Goal: Task Accomplishment & Management: Manage account settings

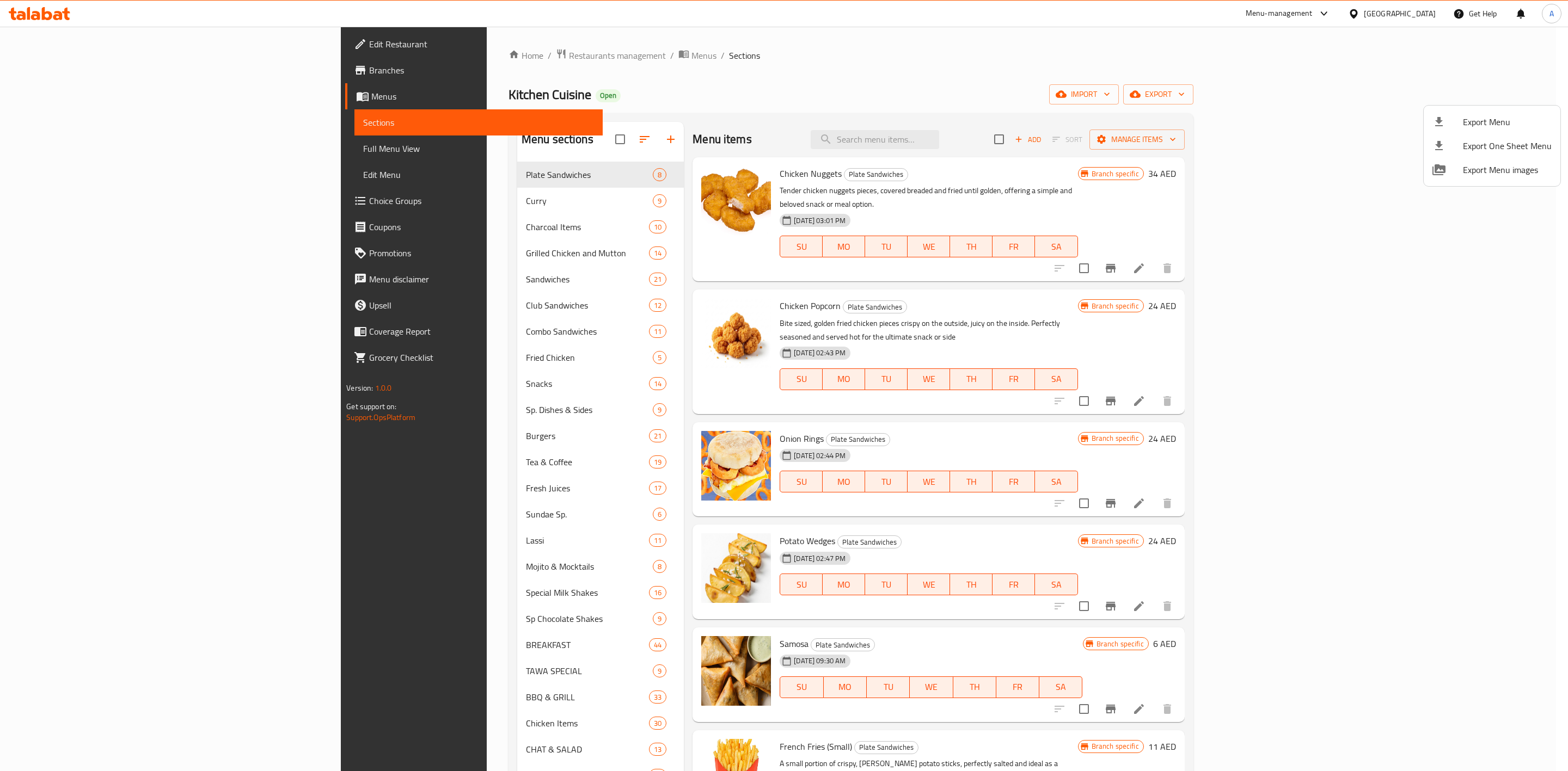
click at [379, 222] on div at bounding box center [784, 386] width 1568 height 771
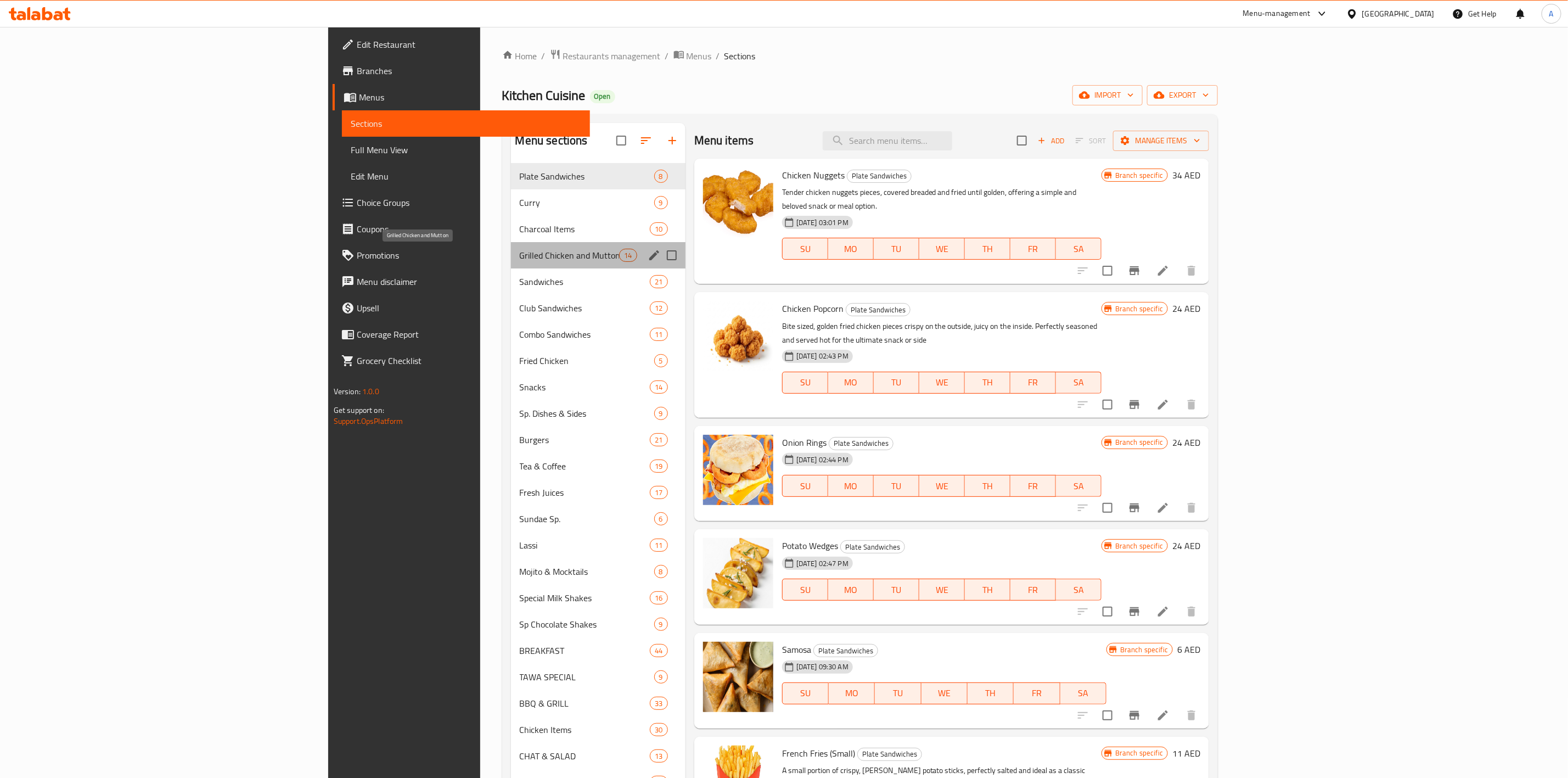
click at [520, 256] on span "Grilled Chicken and Mutton" at bounding box center [570, 255] width 100 height 13
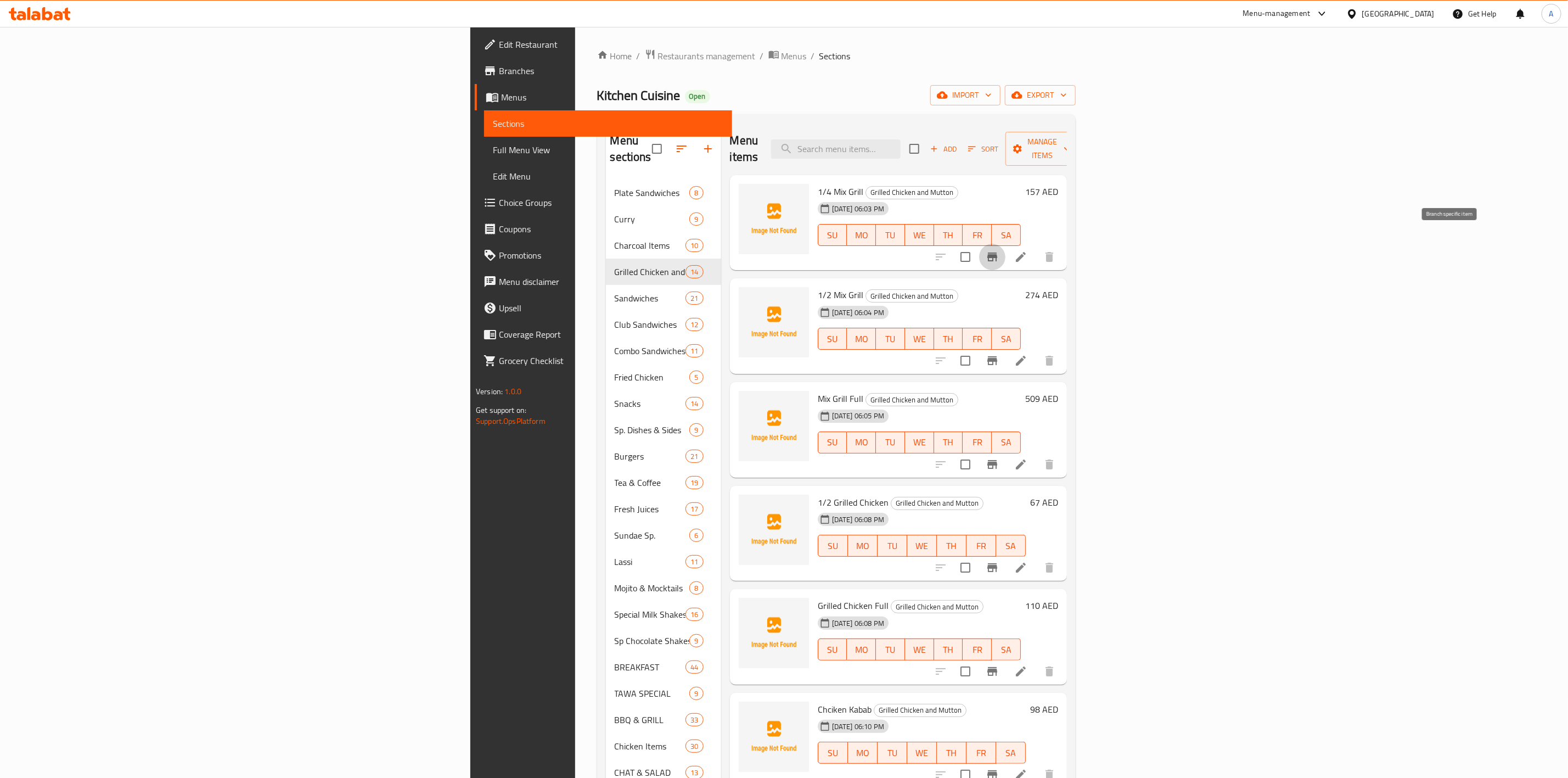
click at [997, 253] on icon "Branch-specific-item" at bounding box center [992, 257] width 10 height 9
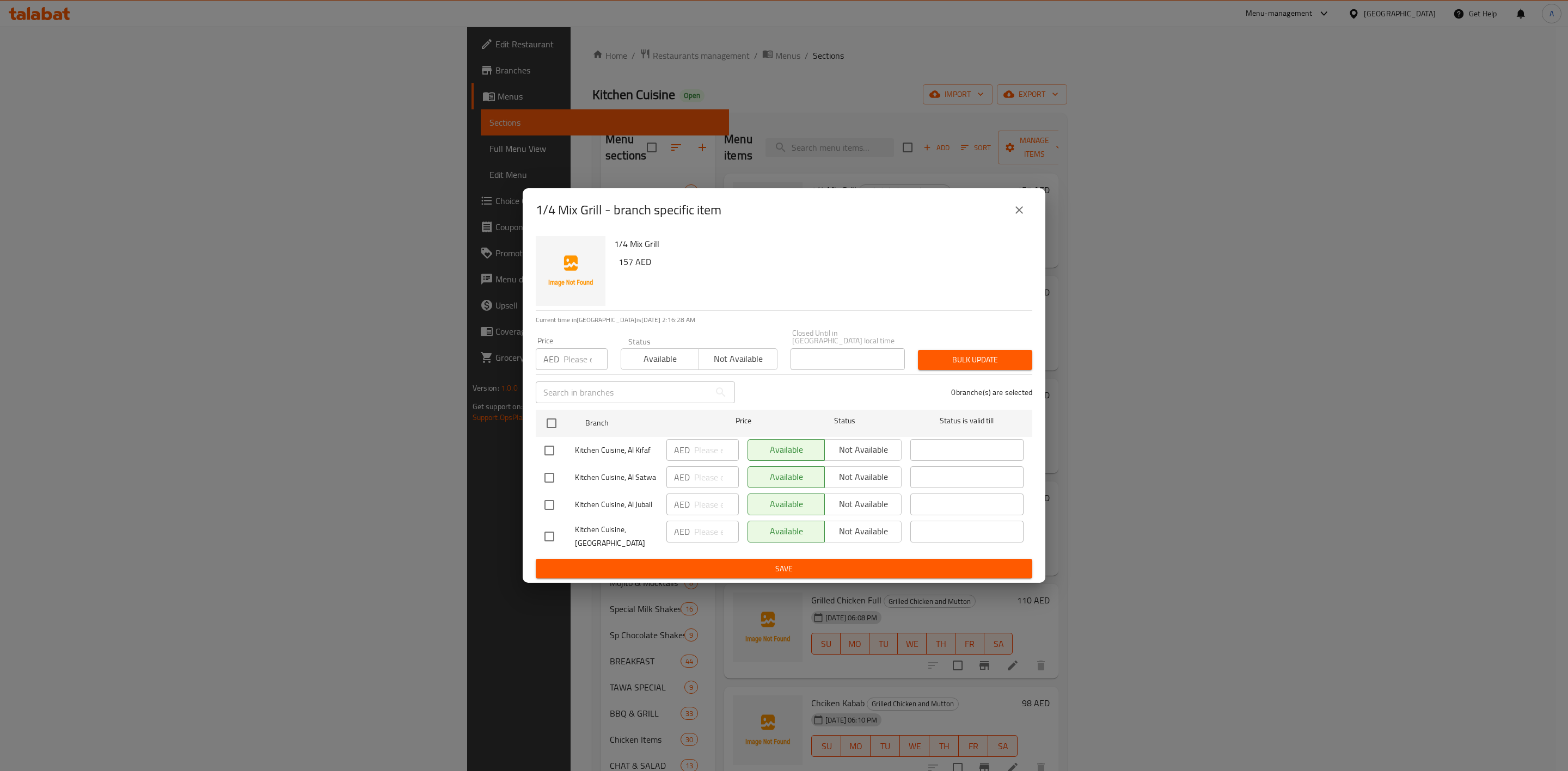
click at [1011, 211] on button "close" at bounding box center [1019, 210] width 26 height 26
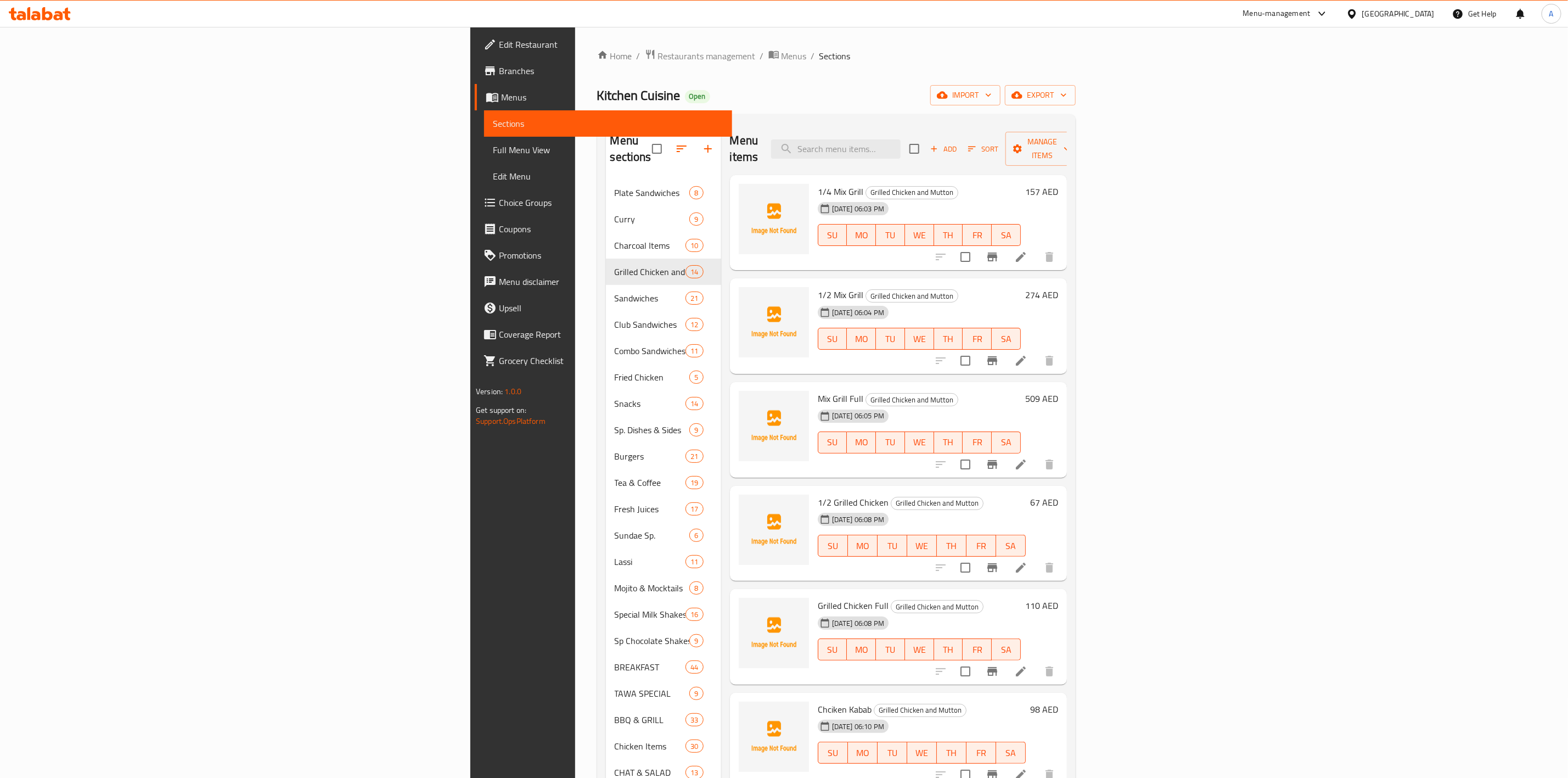
click at [841, 101] on div "Kitchen Cuisine Open import export" at bounding box center [836, 95] width 479 height 20
click at [475, 211] on link "Choice Groups" at bounding box center [603, 202] width 258 height 26
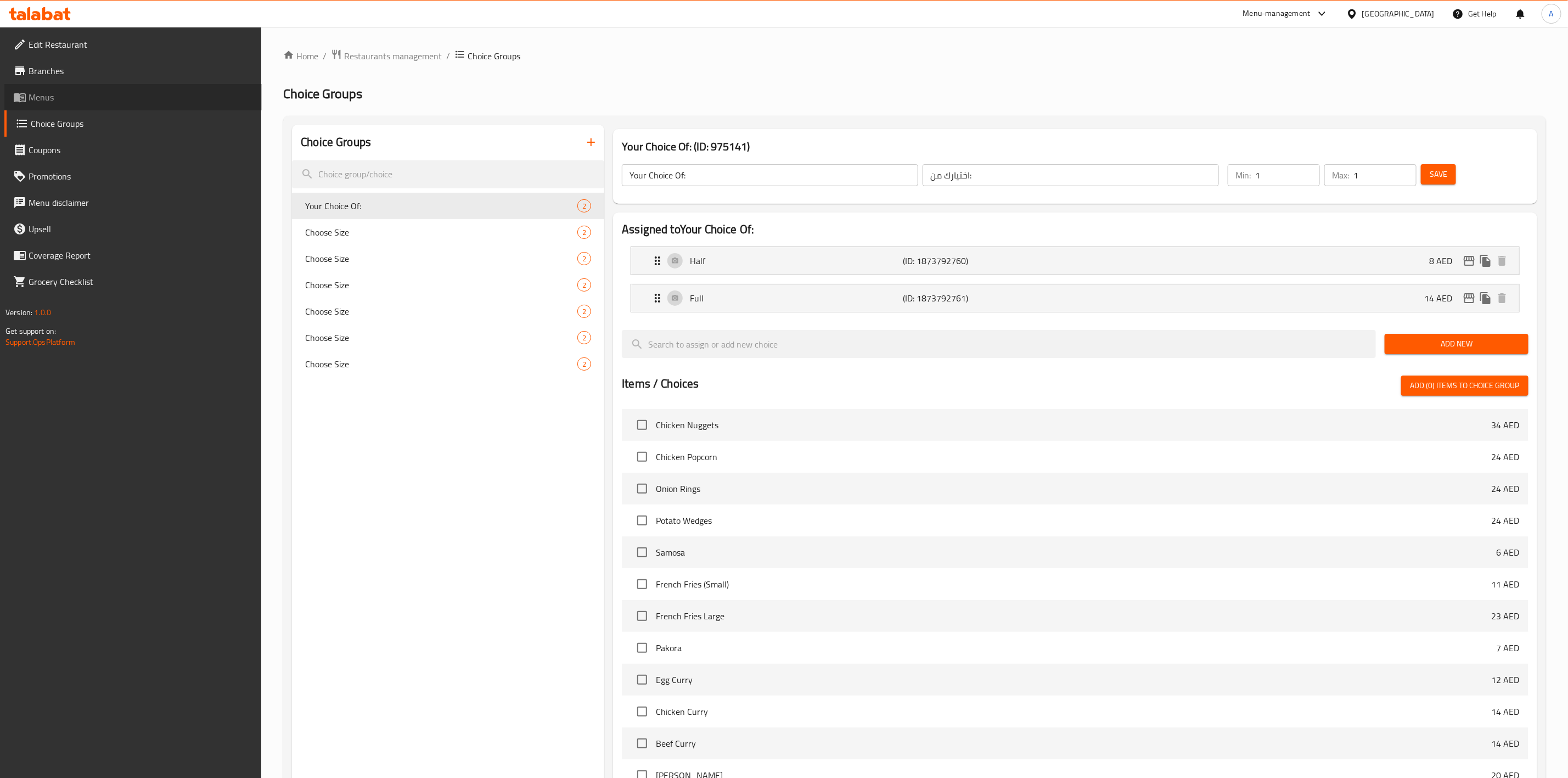
click at [48, 91] on span "Menus" at bounding box center [140, 97] width 224 height 13
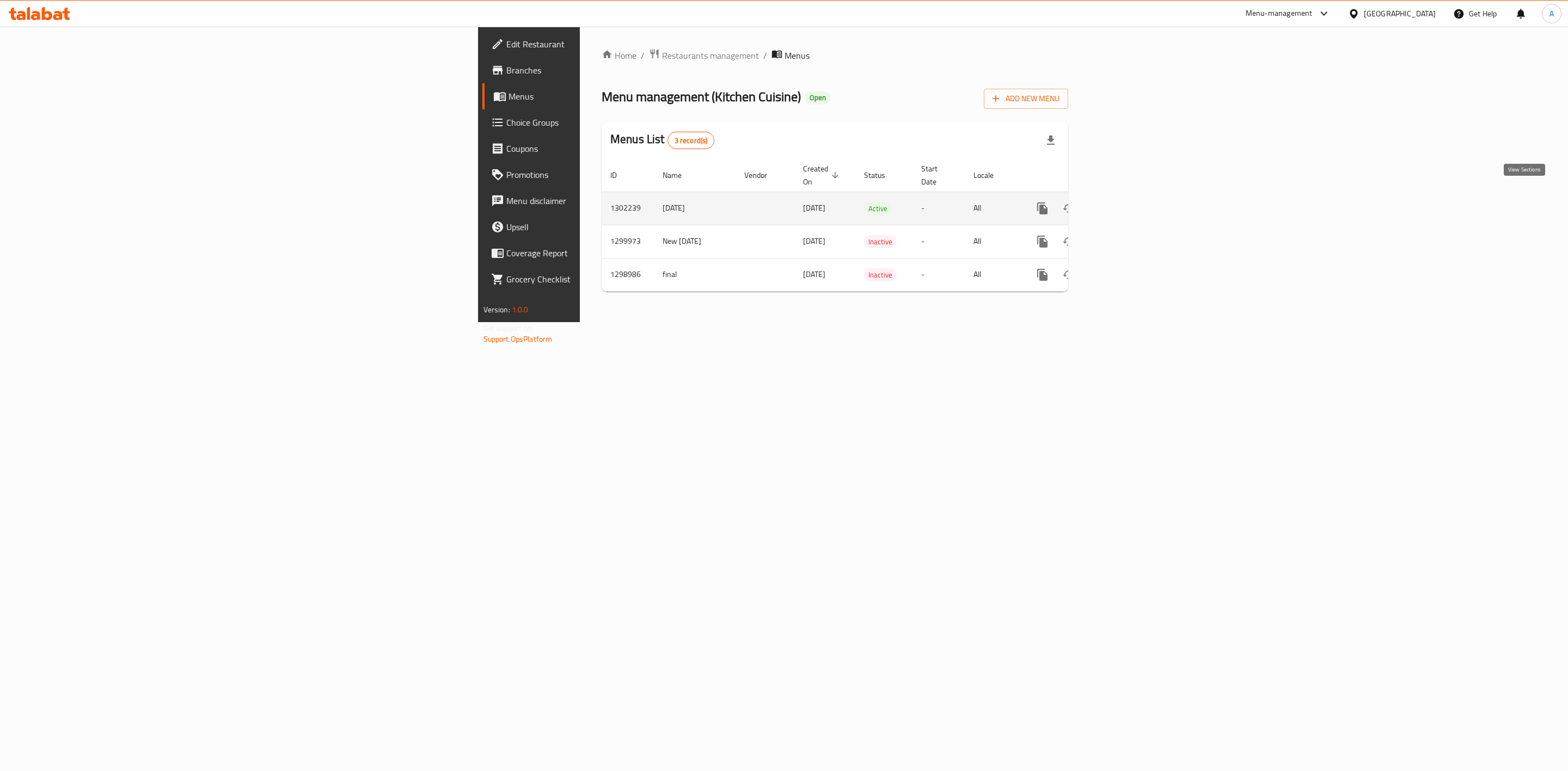
click at [1127, 202] on icon "enhanced table" at bounding box center [1121, 209] width 13 height 13
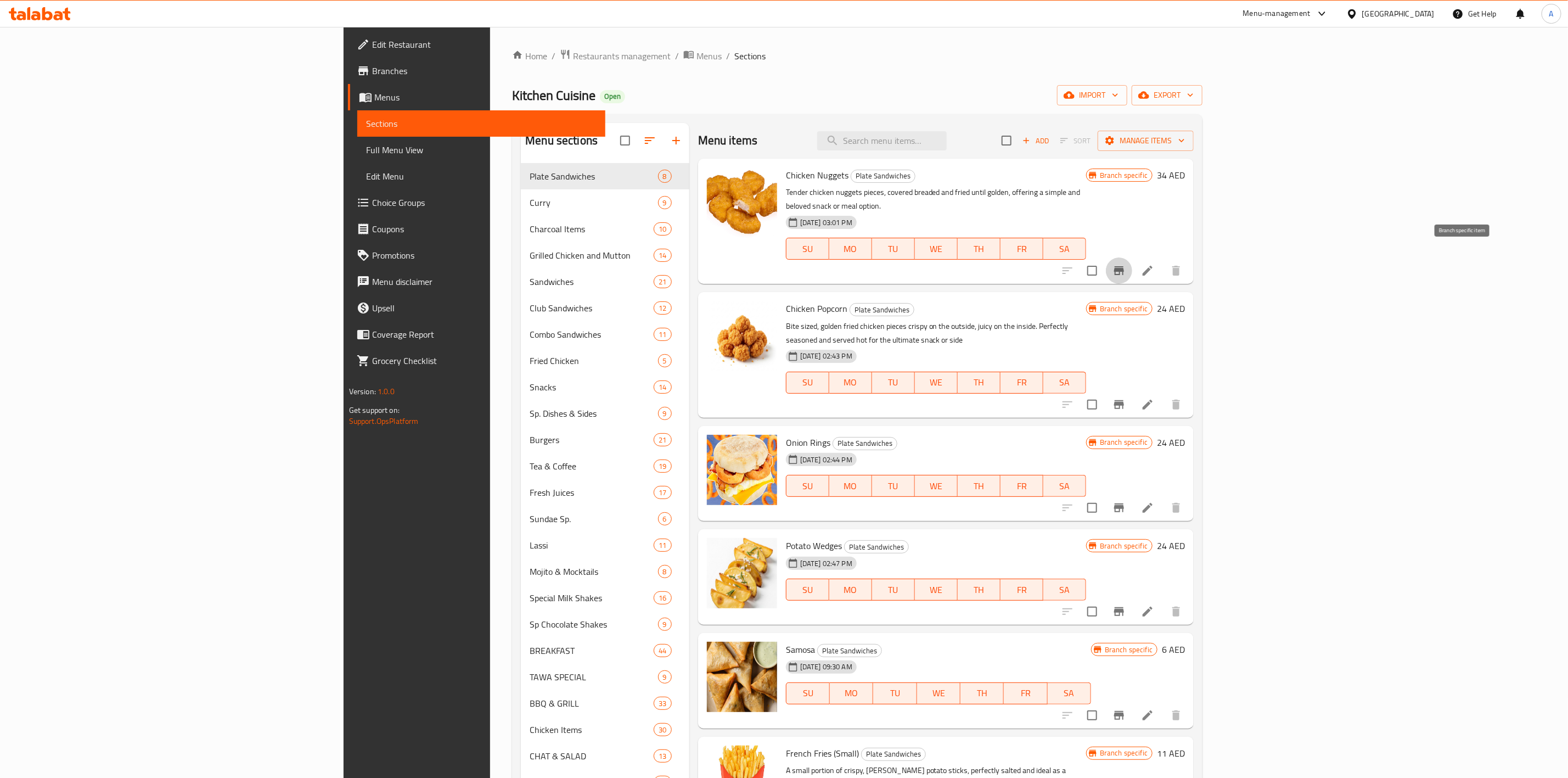
click at [1126, 264] on icon "Branch-specific-item" at bounding box center [1120, 271] width 13 height 13
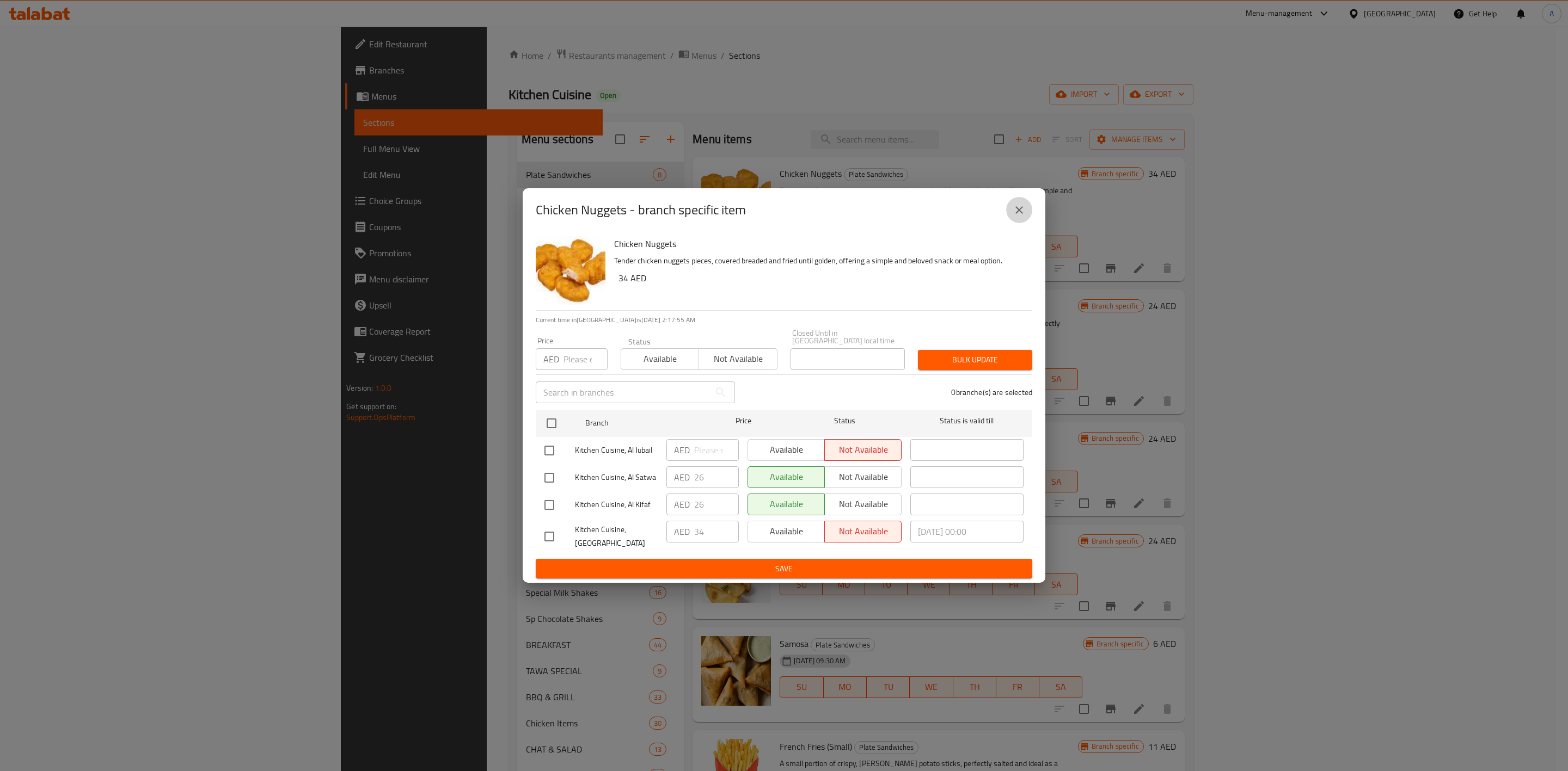
click at [1025, 204] on icon "close" at bounding box center [1019, 210] width 13 height 13
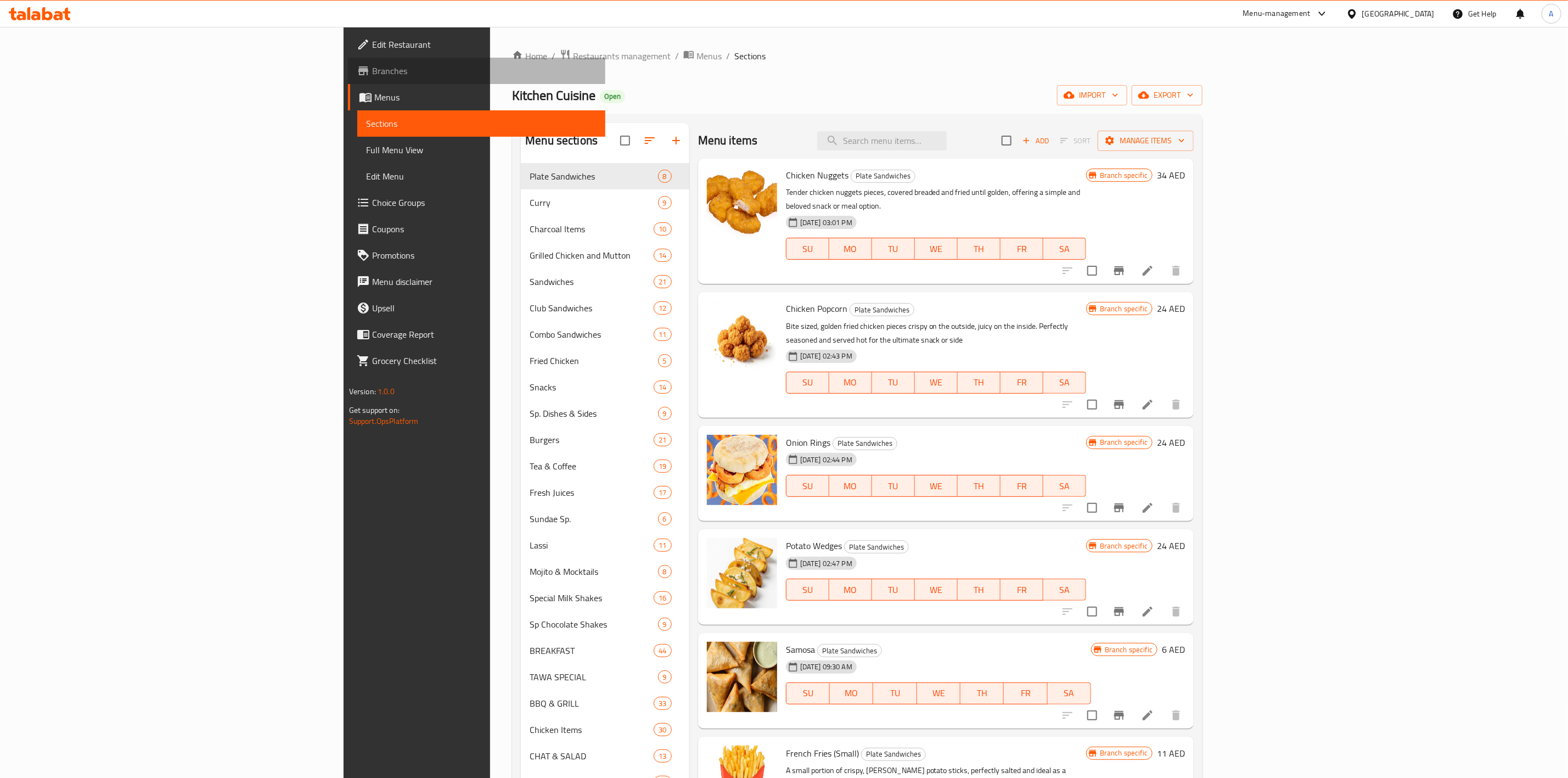
click at [372, 77] on span "Branches" at bounding box center [484, 71] width 224 height 13
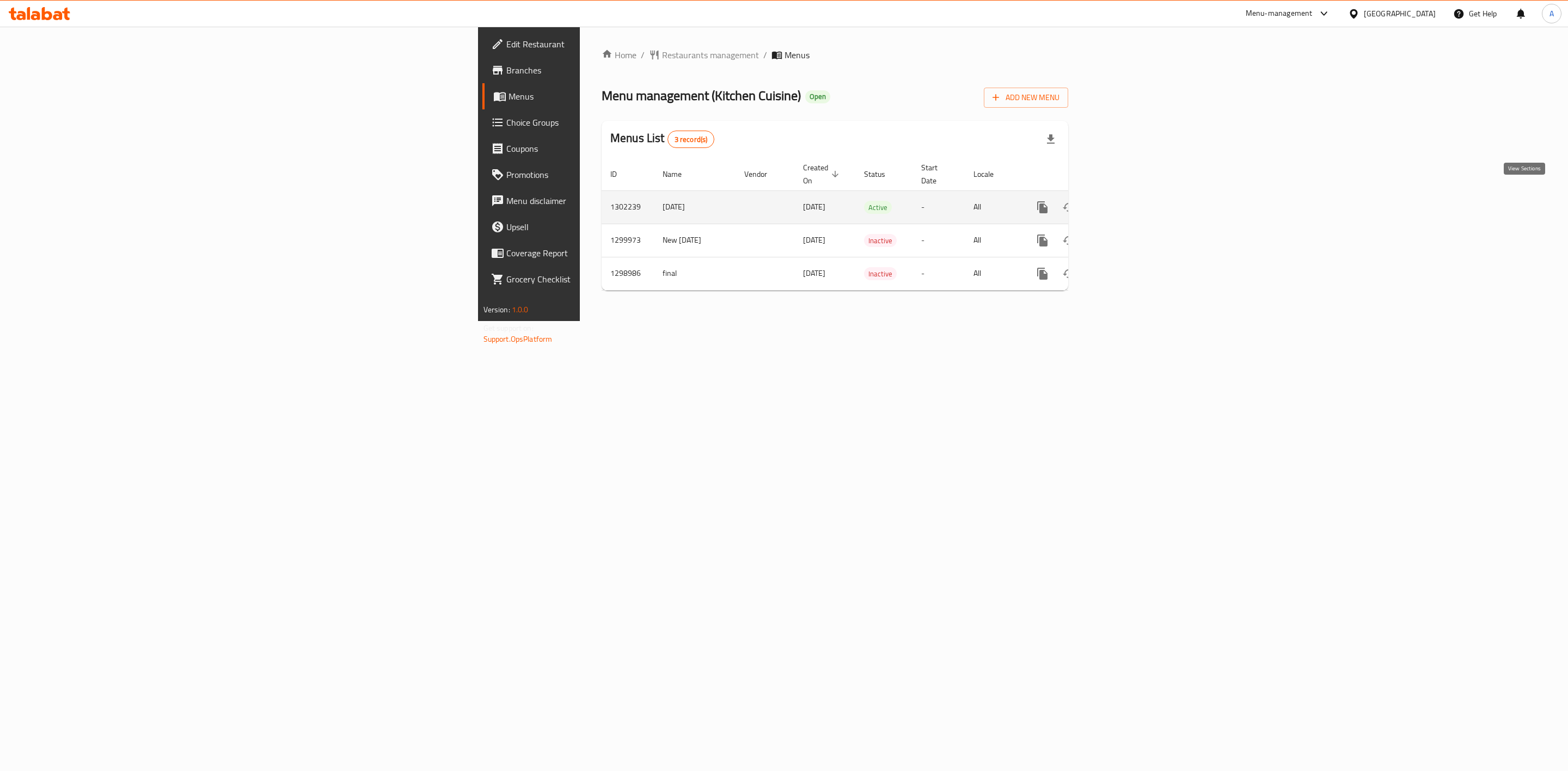
click at [1127, 200] on icon "enhanced table" at bounding box center [1121, 207] width 13 height 13
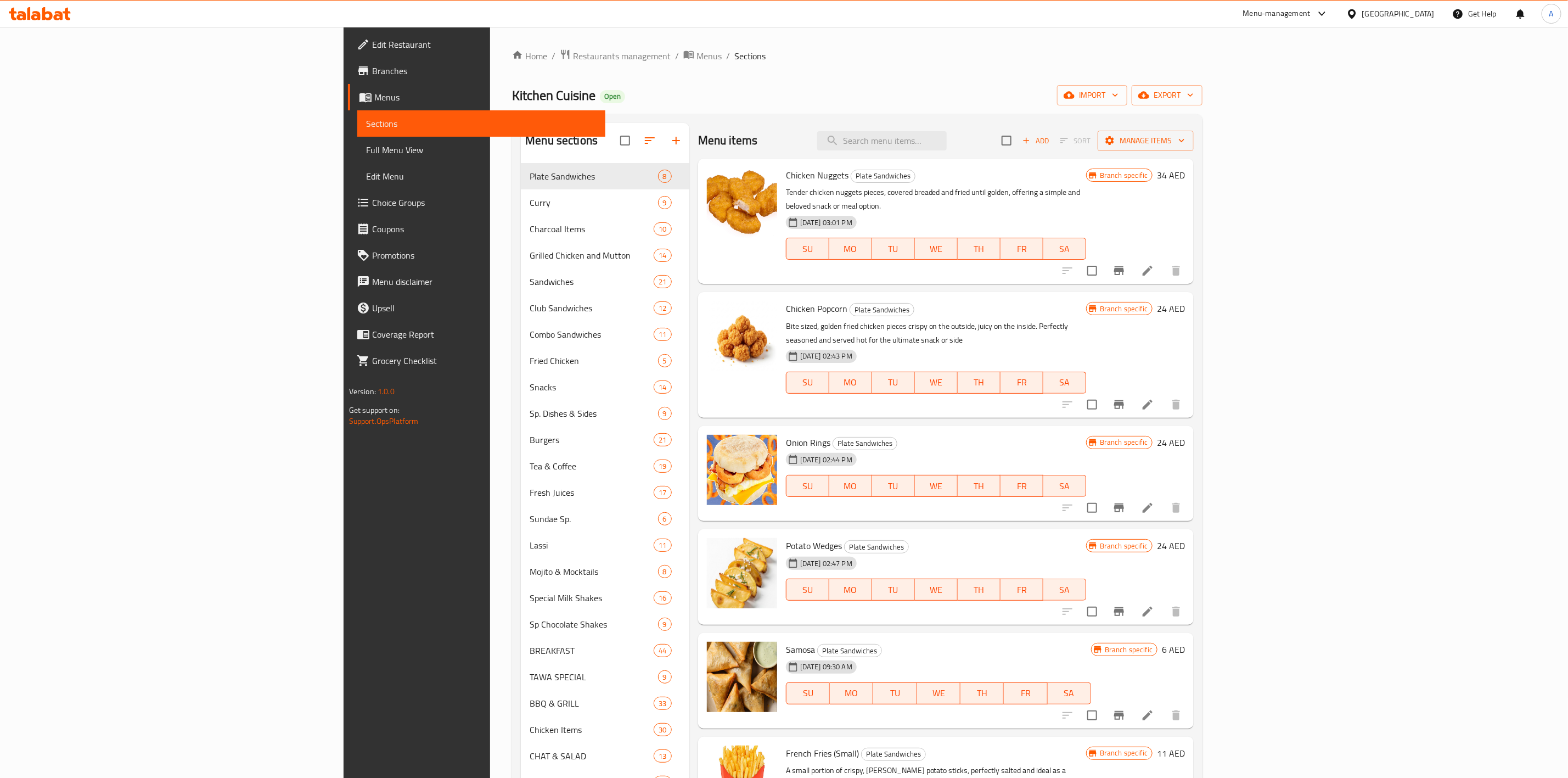
drag, startPoint x: 1255, startPoint y: 175, endPoint x: 1352, endPoint y: 219, distance: 106.5
click at [1086, 175] on h6 "Chicken Nuggets Plate Sandwiches" at bounding box center [936, 175] width 300 height 15
click at [1126, 264] on icon "Branch-specific-item" at bounding box center [1120, 271] width 13 height 13
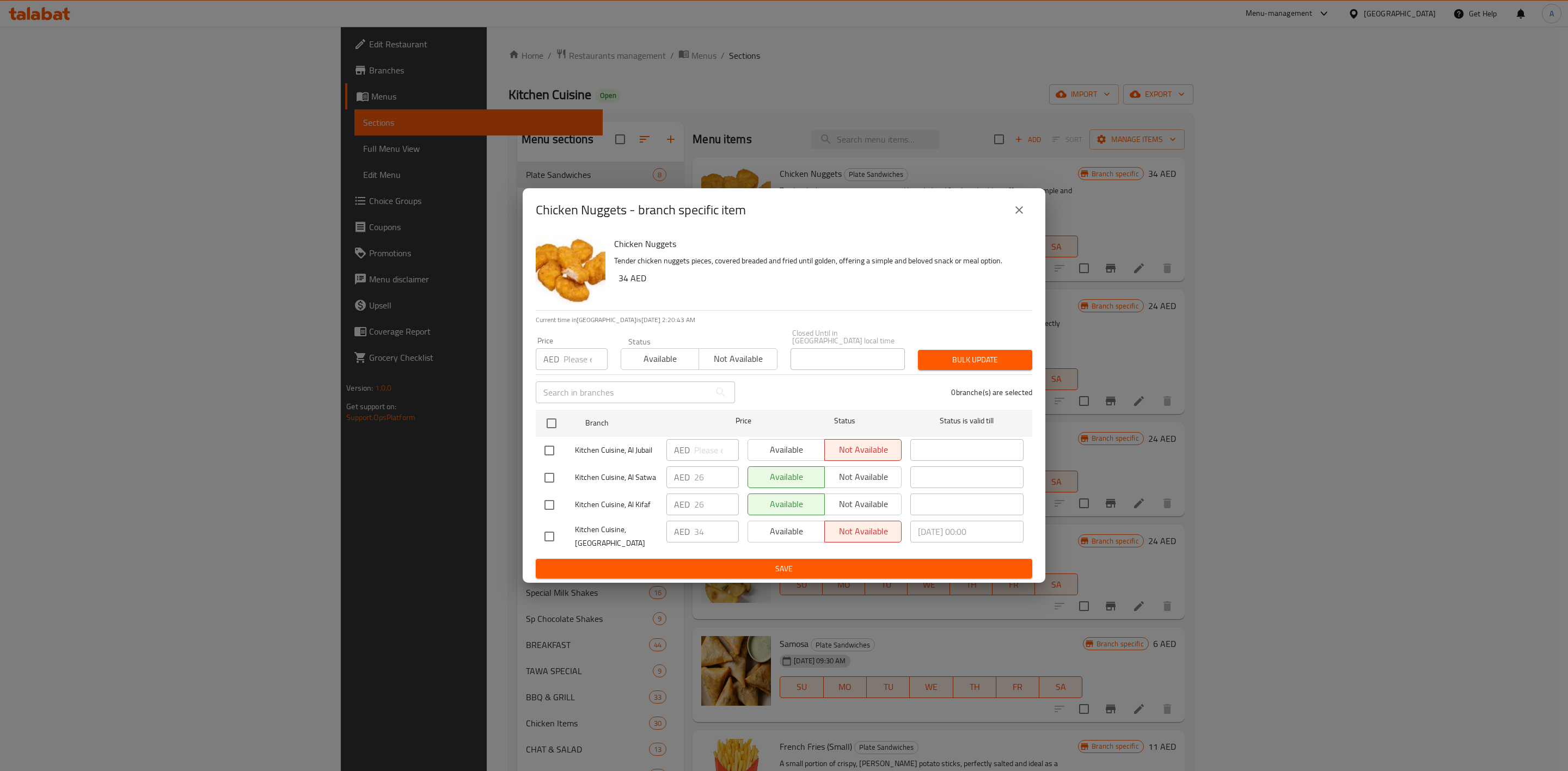
click at [1016, 206] on icon "close" at bounding box center [1018, 209] width 7 height 7
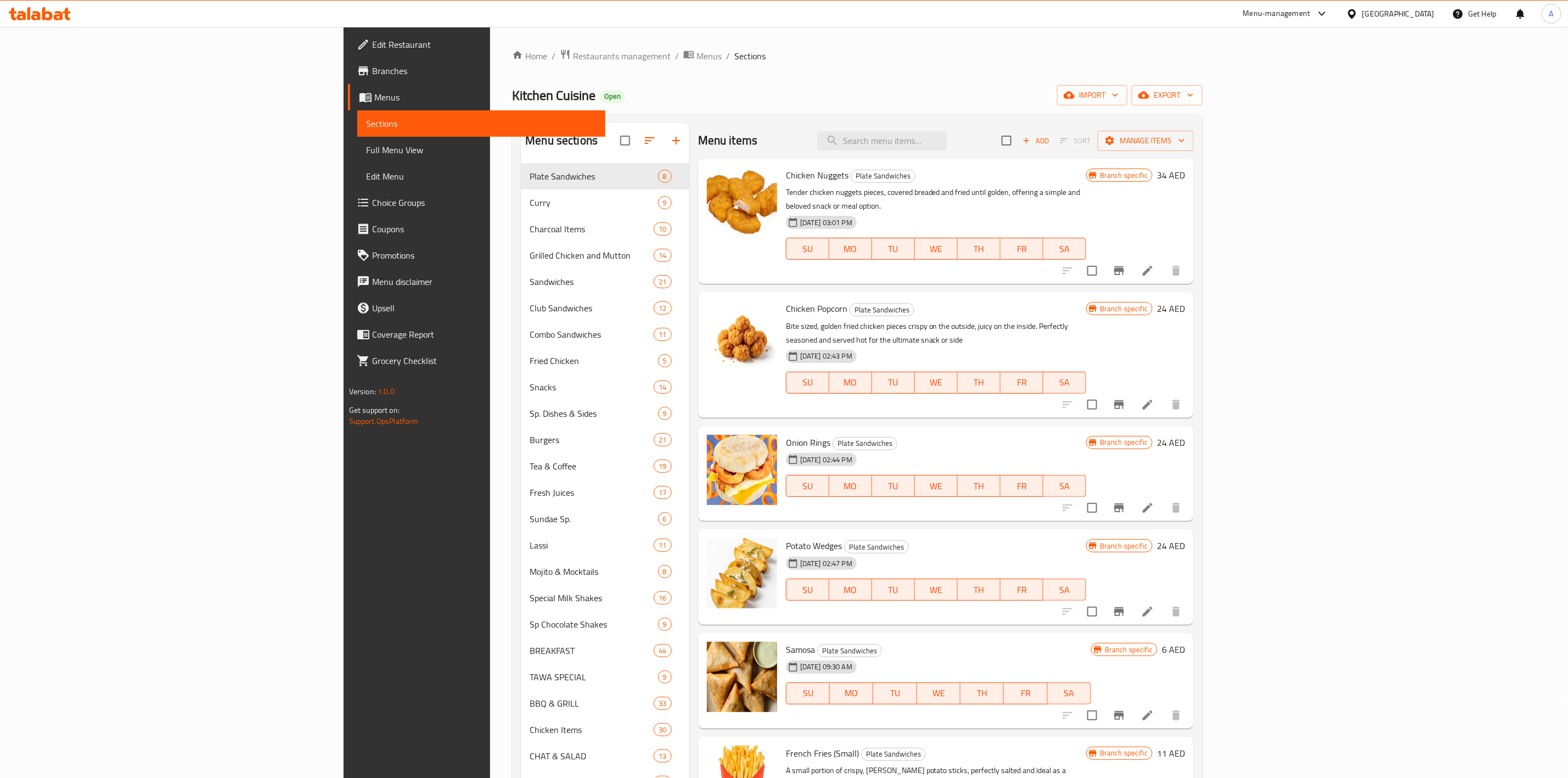
click at [832, 80] on div "Home / Restaurants management / Menus / Sections Kitchen Cuisine Open import ex…" at bounding box center [857, 560] width 691 height 1023
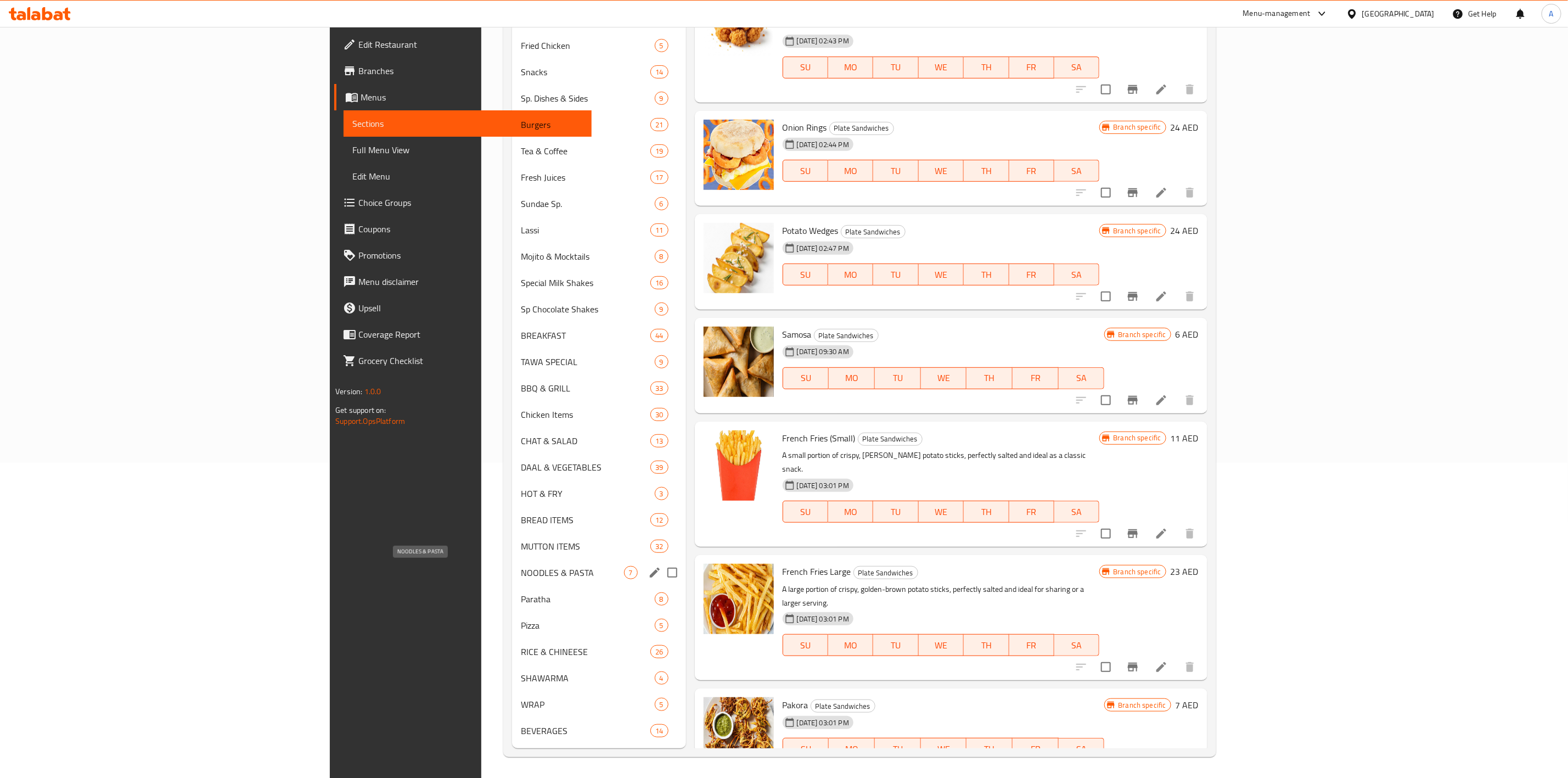
click at [521, 572] on span "NOODLES & PASTA" at bounding box center [572, 572] width 104 height 13
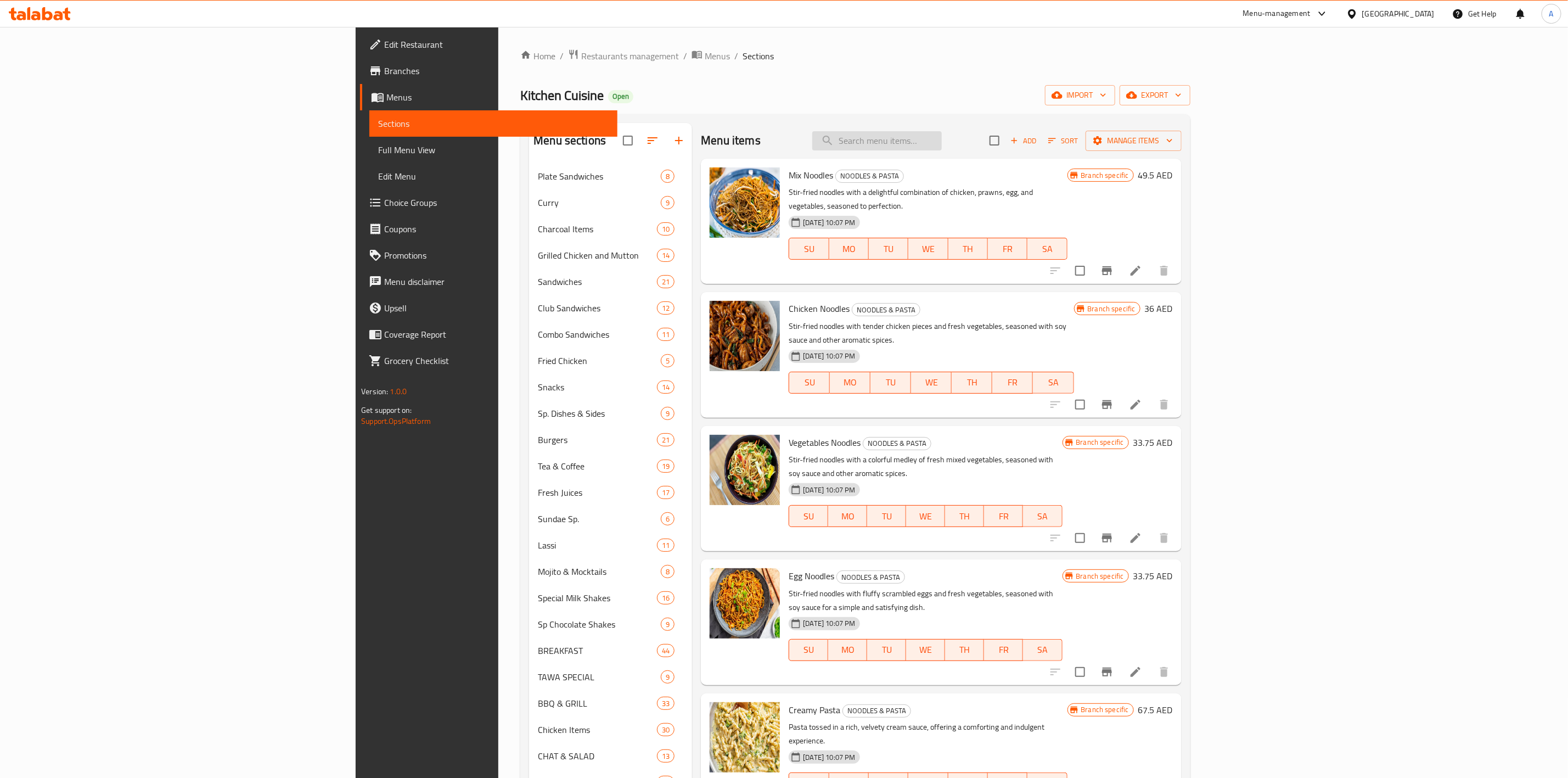
click at [942, 139] on input "search" at bounding box center [877, 141] width 130 height 20
paste input "Chicken Momos"
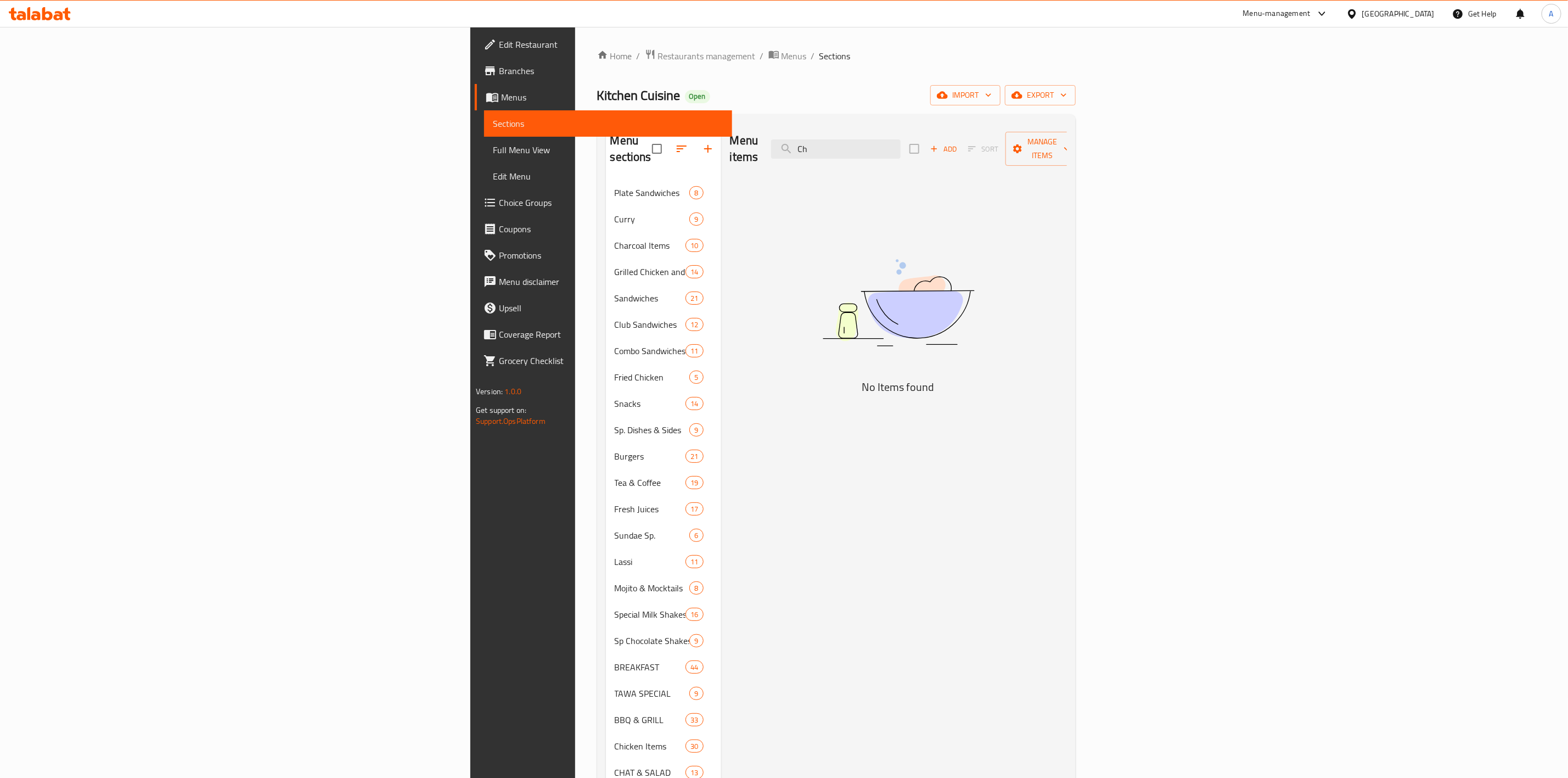
type input "C"
